Goal: Task Accomplishment & Management: Manage account settings

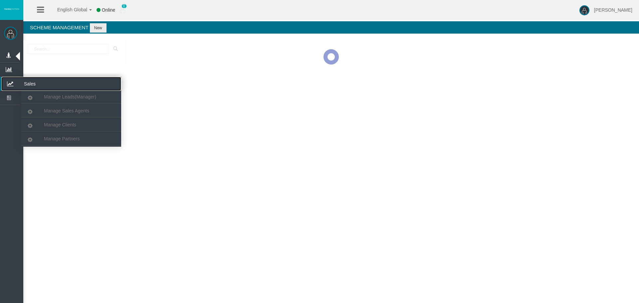
click at [16, 84] on icon at bounding box center [10, 84] width 18 height 14
click at [54, 138] on span "Manage Partners" at bounding box center [62, 138] width 36 height 5
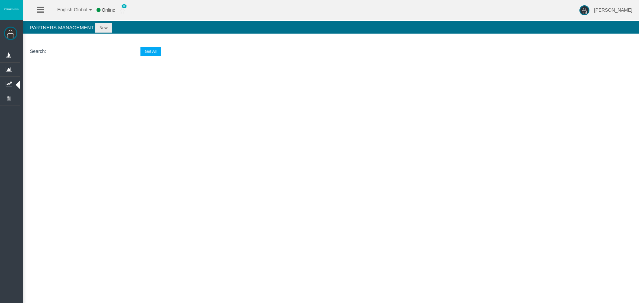
click at [65, 54] on input "text" at bounding box center [87, 52] width 83 height 10
paste input "IBmx8cv"
type input "IBmx8cv"
select select "25"
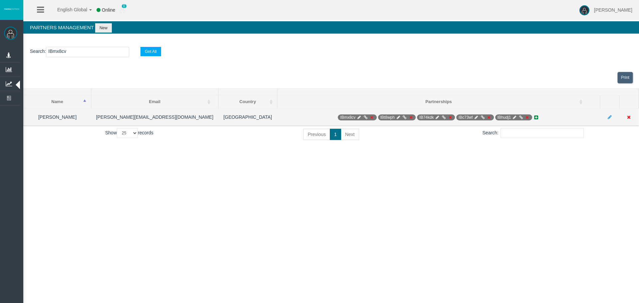
type input "IBmx8cv"
click at [360, 118] on icon at bounding box center [359, 117] width 5 height 4
select select "0"
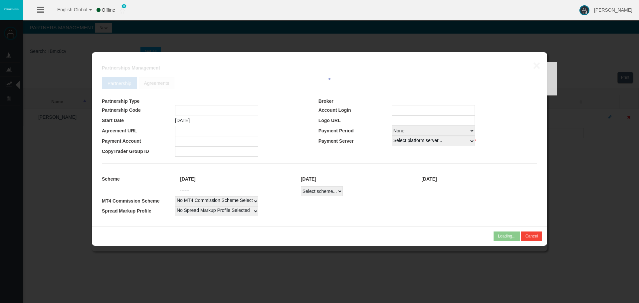
type input "IBmx8cv"
type input "19252572"
select select
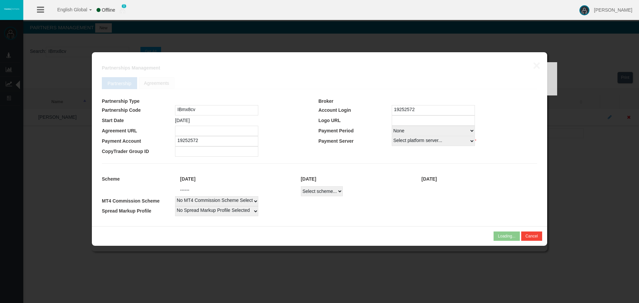
select select
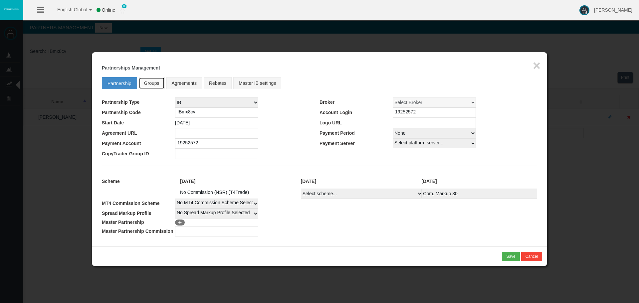
drag, startPoint x: 150, startPoint y: 83, endPoint x: 164, endPoint y: 88, distance: 15.4
click at [150, 83] on span "Groups" at bounding box center [151, 83] width 15 height 5
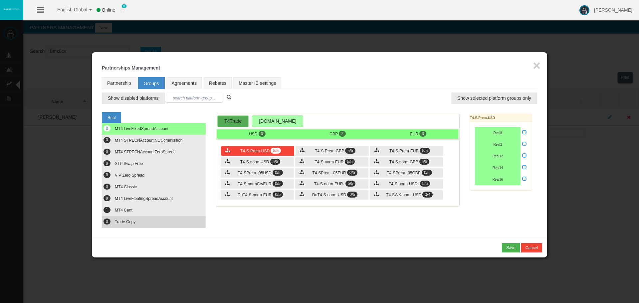
click at [142, 216] on button "0 Trade Copy" at bounding box center [154, 222] width 104 height 12
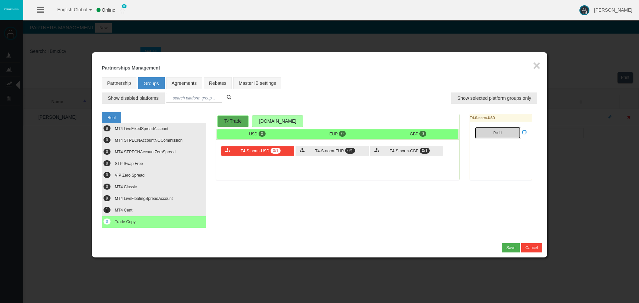
click at [499, 133] on span "Real1" at bounding box center [497, 133] width 9 height 4
click at [523, 132] on icon at bounding box center [524, 132] width 5 height 5
click at [0, 0] on input "checkbox" at bounding box center [0, 0] width 0 height 0
click at [345, 150] on span "0/1" at bounding box center [350, 151] width 10 height 6
click at [495, 135] on button "Real1" at bounding box center [498, 133] width 46 height 12
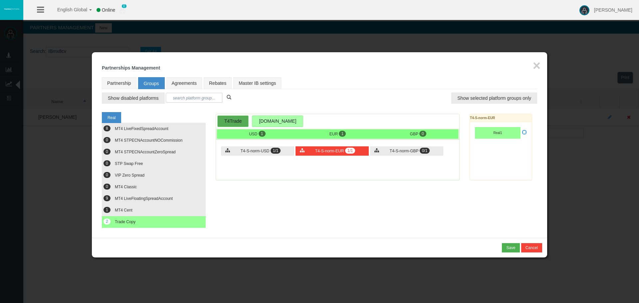
click at [526, 133] on icon at bounding box center [524, 132] width 5 height 5
click at [0, 0] on input "checkbox" at bounding box center [0, 0] width 0 height 0
click at [390, 149] on span "T4-S-norm-GBP" at bounding box center [404, 151] width 29 height 5
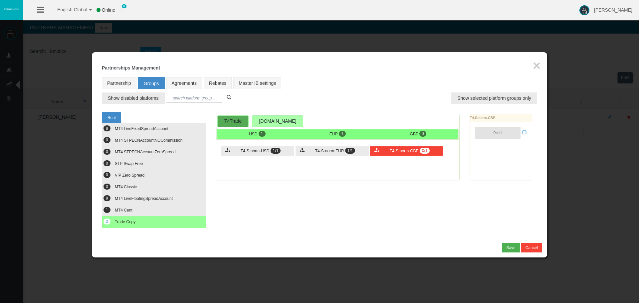
click at [502, 134] on div "Loading... T4-S-norm-GBP Real1" at bounding box center [501, 147] width 63 height 67
click at [504, 131] on button "Real1" at bounding box center [498, 133] width 46 height 12
click at [524, 131] on icon at bounding box center [524, 132] width 5 height 5
click at [0, 0] on input "checkbox" at bounding box center [0, 0] width 0 height 0
click at [511, 250] on div "Save" at bounding box center [510, 248] width 9 height 6
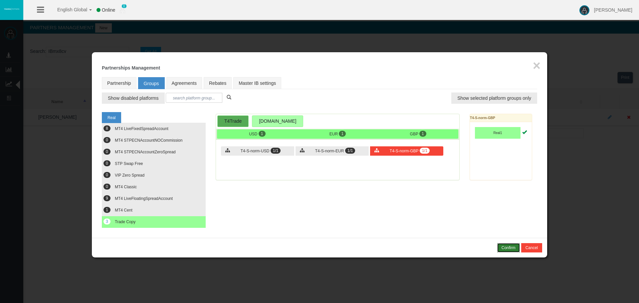
click at [509, 247] on div "Confirm" at bounding box center [508, 248] width 14 height 6
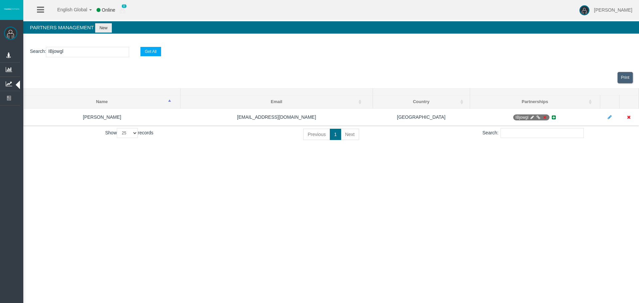
select select "25"
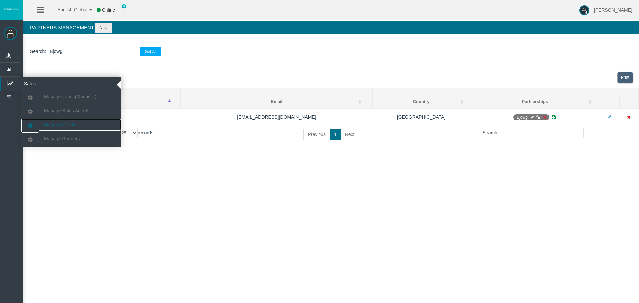
click at [72, 127] on link "Manage Clients" at bounding box center [71, 125] width 100 height 12
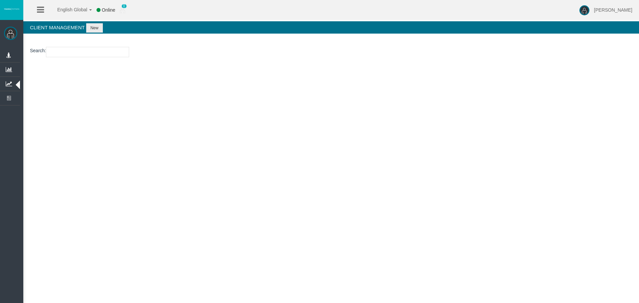
click at [81, 52] on input "number" at bounding box center [87, 52] width 83 height 10
paste input "11221418"
type input "11221418"
click at [96, 29] on button "New" at bounding box center [94, 27] width 17 height 9
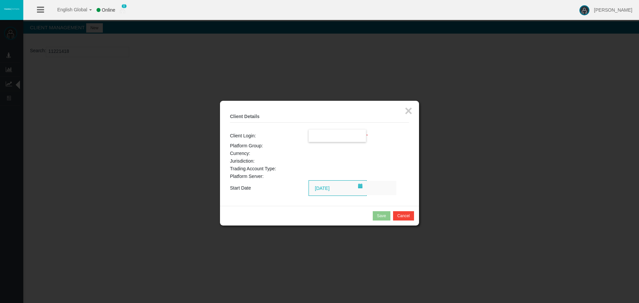
click at [351, 140] on input "text" at bounding box center [337, 136] width 57 height 12
paste input "11221418"
click at [326, 146] on span "11221418" at bounding box center [322, 147] width 21 height 5
type input "11221418"
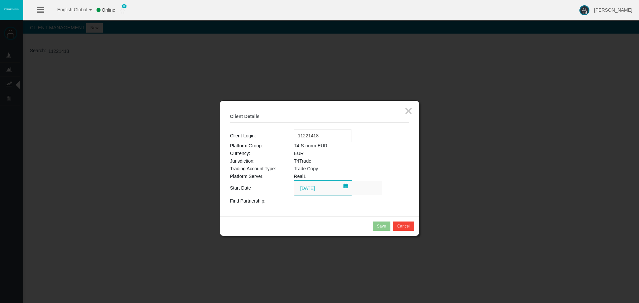
click at [302, 202] on input "text" at bounding box center [335, 201] width 83 height 10
paste input "IByitse"
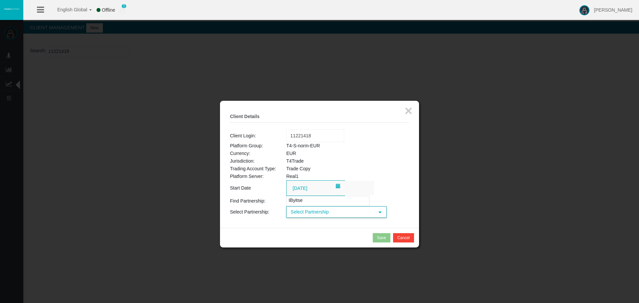
type input "IByitse"
click at [304, 209] on span "Select Partnership" at bounding box center [330, 212] width 87 height 10
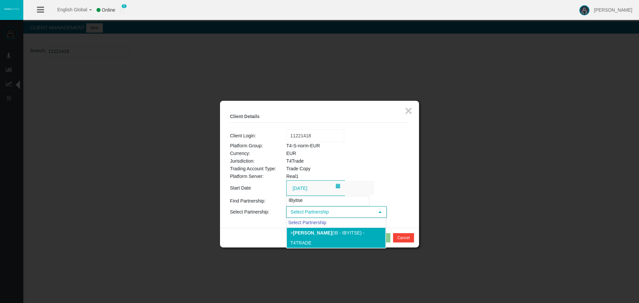
click at [312, 230] on li "> Ellis Hall (IB - IByitse) - T4Trade" at bounding box center [336, 238] width 99 height 21
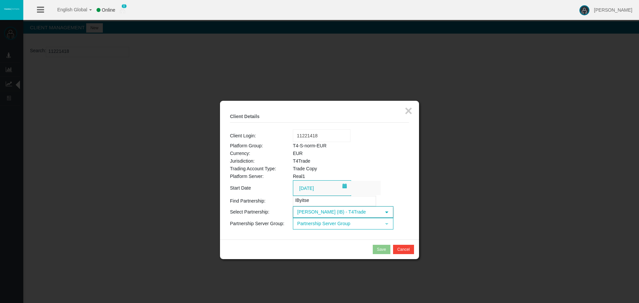
click at [338, 230] on div "× Client Details Client Login: Loading... 11221418 Platform Group: T4-S-norm-EU…" at bounding box center [319, 170] width 199 height 139
click at [338, 228] on span "Partnership Server Group" at bounding box center [336, 224] width 87 height 10
click at [331, 241] on li "T4-S-norm-EUR (EUR)" at bounding box center [342, 244] width 99 height 11
click at [376, 249] on button "Save" at bounding box center [382, 249] width 18 height 9
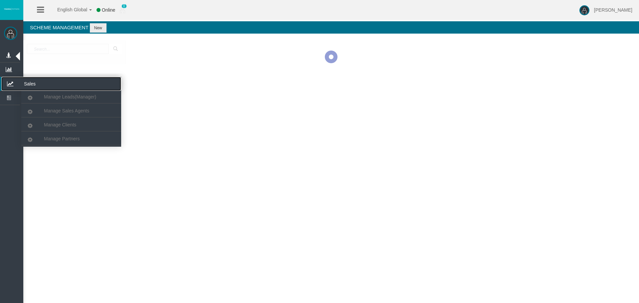
click at [13, 83] on icon at bounding box center [10, 84] width 18 height 14
click at [51, 139] on span "Manage Partners" at bounding box center [62, 138] width 36 height 5
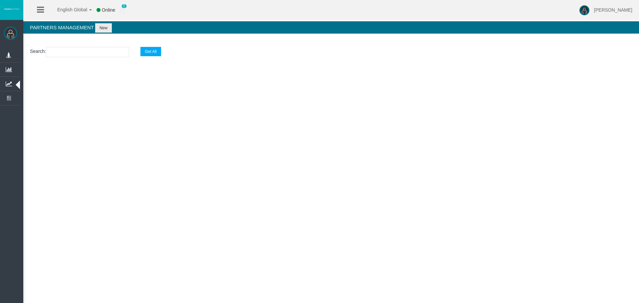
click at [90, 54] on input "text" at bounding box center [87, 52] width 83 height 10
paste input "IBt06o9"
type input "IBt06o9"
select select "25"
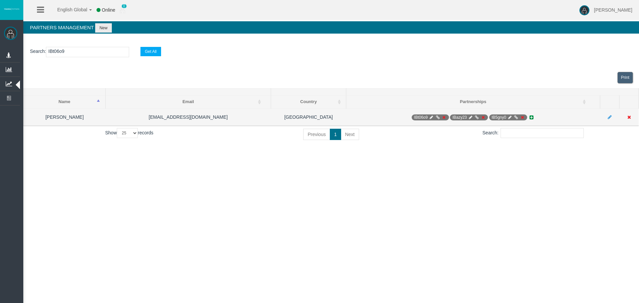
type input "IBt06o9"
click at [432, 118] on icon at bounding box center [431, 117] width 5 height 4
select select "0"
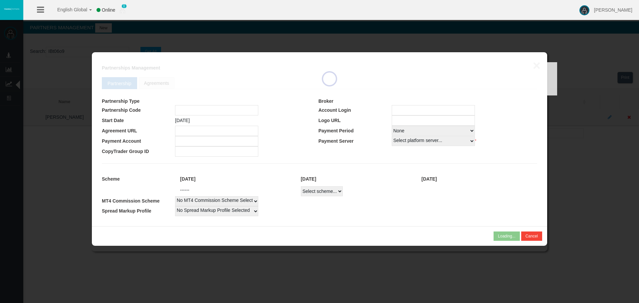
type input "IBt06o9"
type input "19246542"
select select
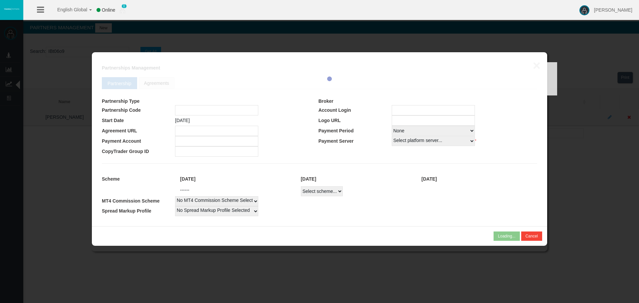
select select
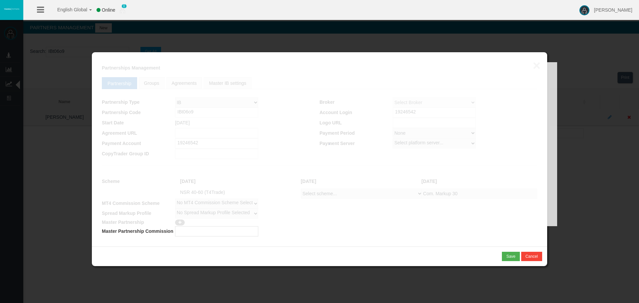
select select
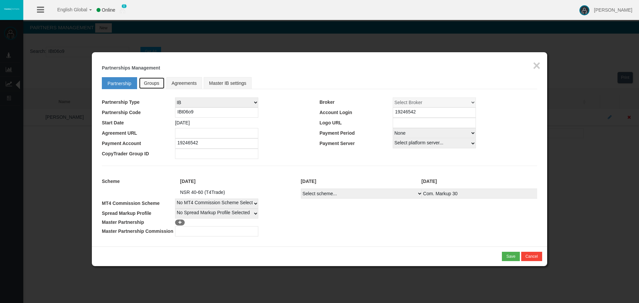
click at [144, 88] on link "Groups" at bounding box center [152, 83] width 26 height 12
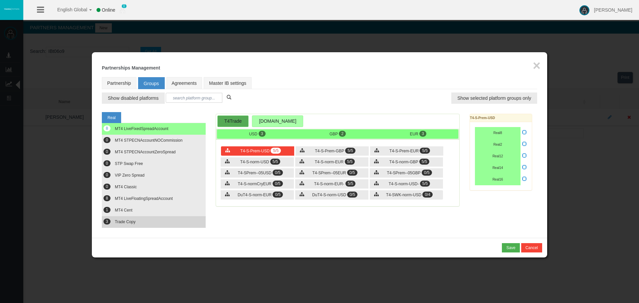
click at [127, 223] on span "Trade Copy" at bounding box center [125, 222] width 21 height 5
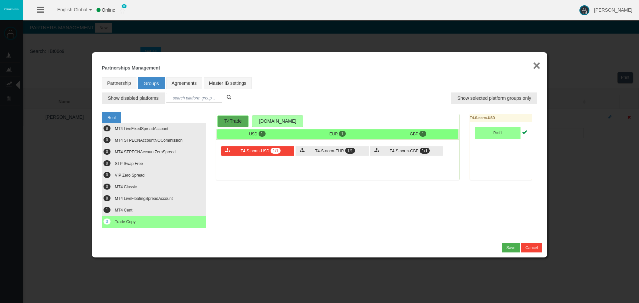
click at [535, 64] on button "×" at bounding box center [537, 65] width 8 height 13
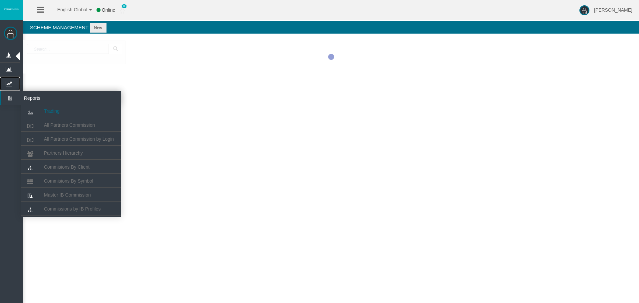
drag, startPoint x: 13, startPoint y: 83, endPoint x: 36, endPoint y: 110, distance: 36.2
click at [13, 83] on icon at bounding box center [9, 84] width 18 height 14
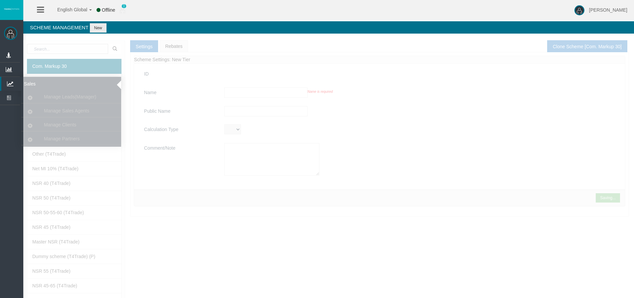
click at [13, 81] on icon at bounding box center [10, 84] width 18 height 14
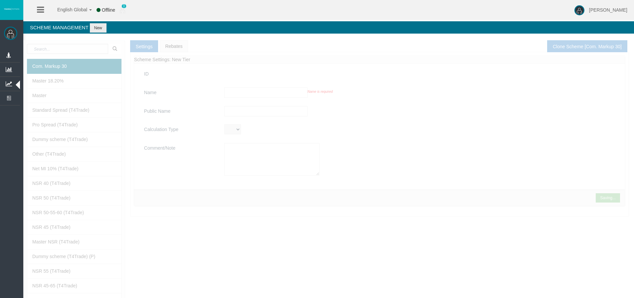
type input "Com. Markup 30"
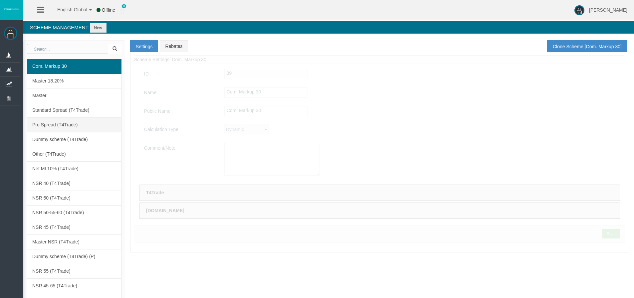
click at [66, 121] on link "Pro Spread (T4Trade)" at bounding box center [74, 124] width 95 height 15
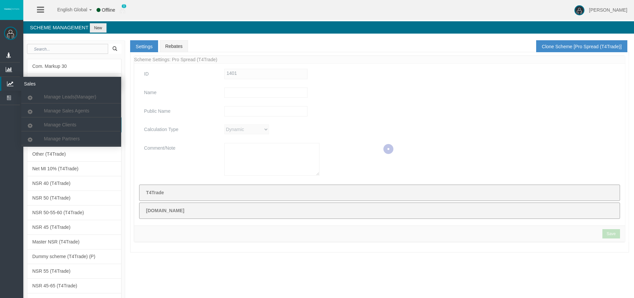
type input "Pro Spread (T4Trade)"
type input "Pro Spread"
type textarea "Pro Spread (T4Trade)"
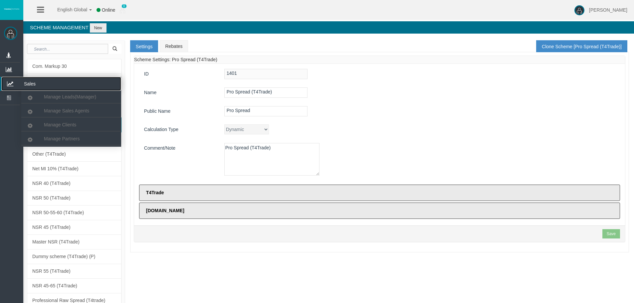
click at [8, 84] on icon at bounding box center [10, 84] width 18 height 14
click at [60, 124] on span "Manage Clients" at bounding box center [60, 124] width 32 height 5
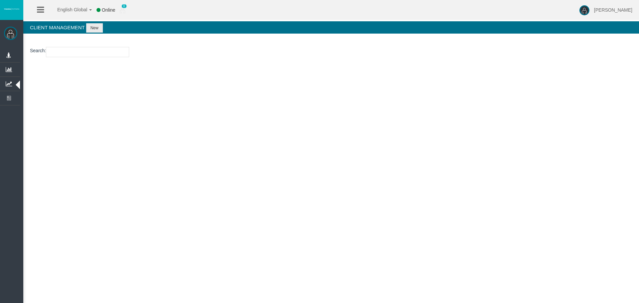
click at [47, 50] on p "Search :" at bounding box center [331, 52] width 602 height 10
click at [53, 53] on input "number" at bounding box center [87, 52] width 83 height 10
paste input "15167528"
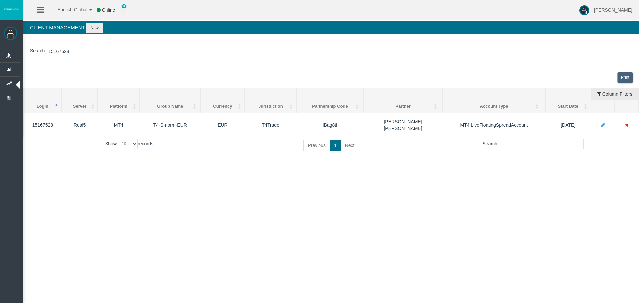
type input "15167528"
